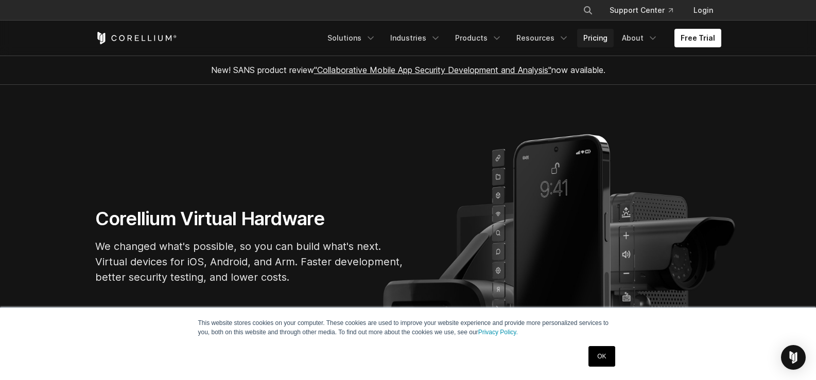
click at [595, 39] on link "Pricing" at bounding box center [595, 38] width 37 height 19
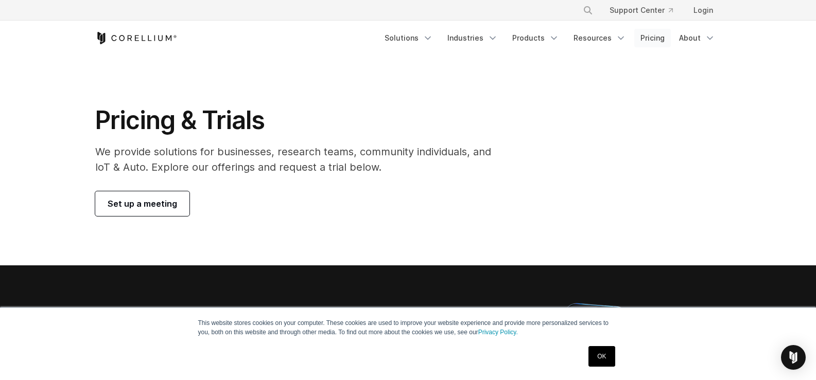
click at [644, 39] on link "Pricing" at bounding box center [652, 38] width 37 height 19
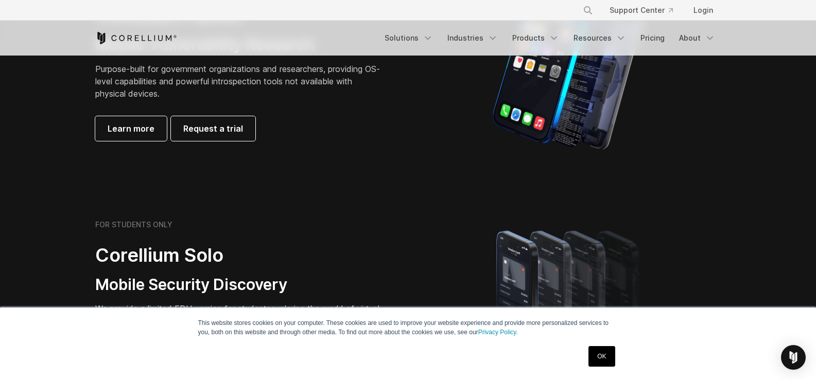
scroll to position [618, 0]
